Goal: Check status: Check status

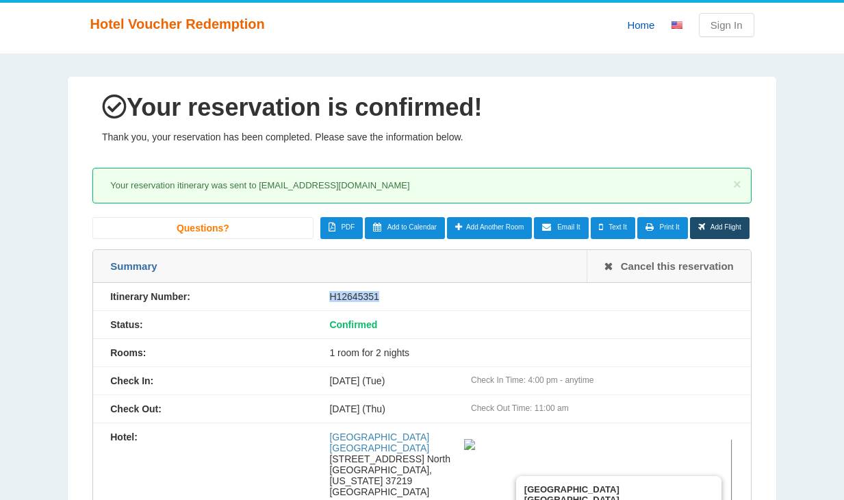
drag, startPoint x: 377, startPoint y: 292, endPoint x: 316, endPoint y: 301, distance: 61.5
click at [316, 301] on div "H12645351" at bounding box center [531, 296] width 438 height 11
copy div "H12645351"
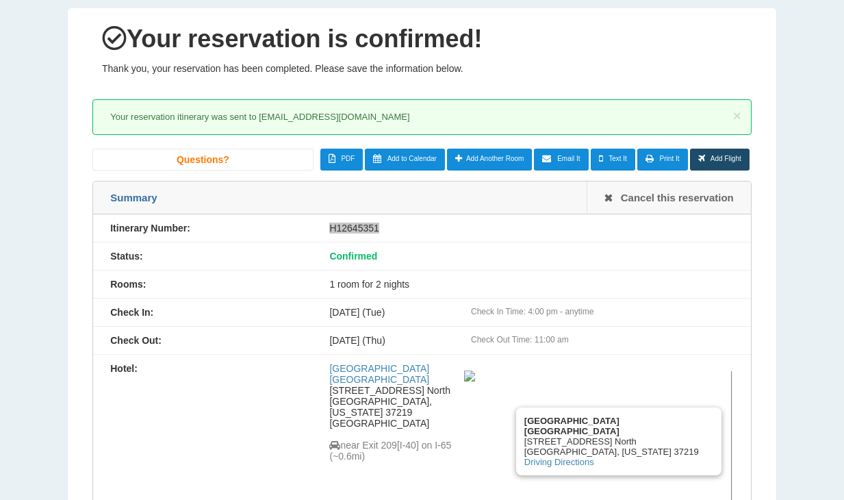
scroll to position [274, 0]
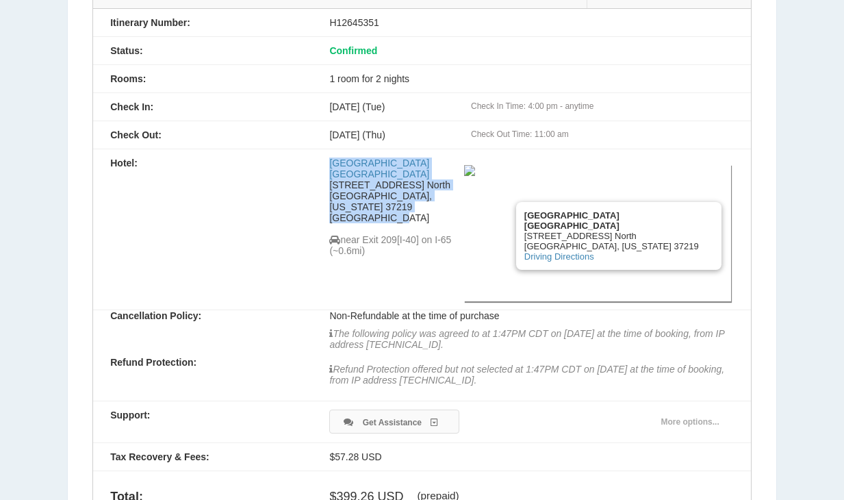
drag, startPoint x: 396, startPoint y: 208, endPoint x: 322, endPoint y: 159, distance: 88.5
click at [325, 161] on div "[GEOGRAPHIC_DATA] [STREET_ADDRESS] [GEOGRAPHIC_DATA], [US_STATE] 37219 [GEOGRAP…" at bounding box center [531, 230] width 438 height 144
click at [322, 159] on div "[GEOGRAPHIC_DATA] [STREET_ADDRESS] [GEOGRAPHIC_DATA], [US_STATE] 37219 [GEOGRAP…" at bounding box center [531, 230] width 438 height 144
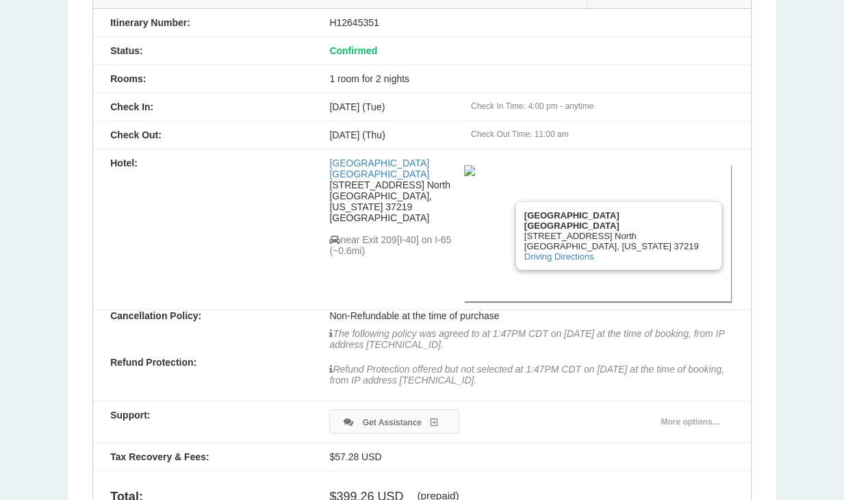
click at [325, 162] on div "[GEOGRAPHIC_DATA] [STREET_ADDRESS] [GEOGRAPHIC_DATA], [US_STATE] 37219 [GEOGRAP…" at bounding box center [531, 230] width 438 height 144
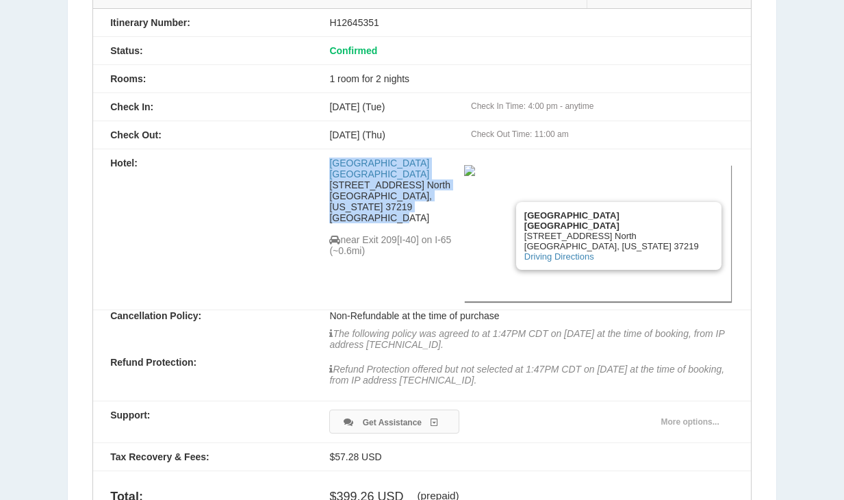
drag, startPoint x: 392, startPoint y: 210, endPoint x: 327, endPoint y: 153, distance: 86.5
click at [327, 153] on div "Hotel: [GEOGRAPHIC_DATA] [STREET_ADDRESS] [GEOGRAPHIC_DATA], [US_STATE] 37219 […" at bounding box center [422, 229] width 658 height 161
copy div "[GEOGRAPHIC_DATA] [STREET_ADDRESS] [GEOGRAPHIC_DATA], [US_STATE] 37219 [GEOGRAP…"
click at [412, 212] on div "[GEOGRAPHIC_DATA] [STREET_ADDRESS] [GEOGRAPHIC_DATA], [US_STATE] 37219 [GEOGRAP…" at bounding box center [396, 207] width 135 height 99
drag, startPoint x: 405, startPoint y: 210, endPoint x: 331, endPoint y: 164, distance: 87.0
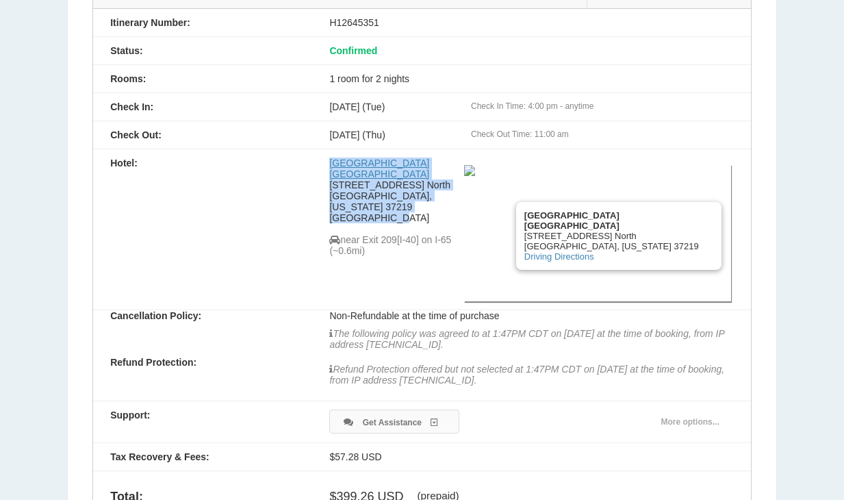
click at [331, 164] on div "[GEOGRAPHIC_DATA] [STREET_ADDRESS] [GEOGRAPHIC_DATA], [US_STATE] 37219 [GEOGRAP…" at bounding box center [396, 207] width 135 height 99
copy div "[GEOGRAPHIC_DATA] [STREET_ADDRESS] [GEOGRAPHIC_DATA], [US_STATE] 37219 [GEOGRAP…"
